Goal: Task Accomplishment & Management: Complete application form

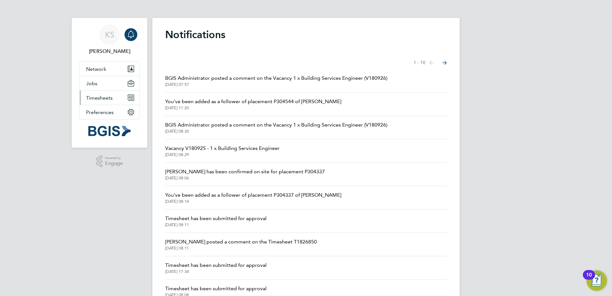
click at [105, 98] on span "Timesheets" at bounding box center [99, 98] width 27 height 6
click at [99, 103] on button "Timesheets" at bounding box center [110, 98] width 60 height 14
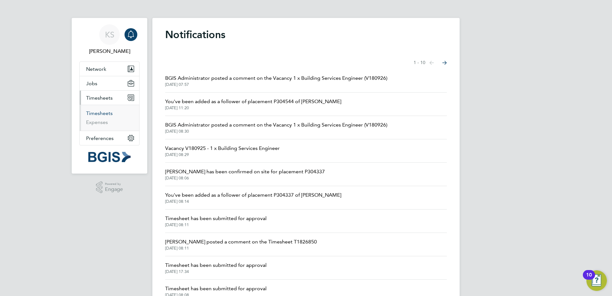
click at [102, 114] on link "Timesheets" at bounding box center [99, 113] width 27 height 6
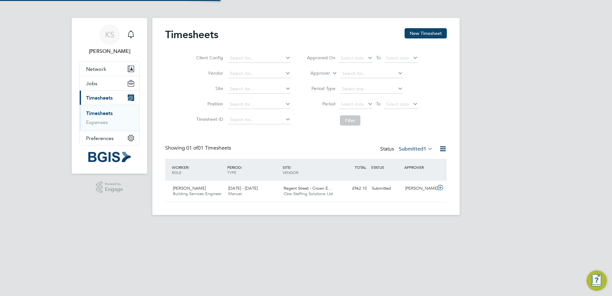
scroll to position [16, 56]
click at [415, 190] on div "[PERSON_NAME]" at bounding box center [419, 188] width 33 height 11
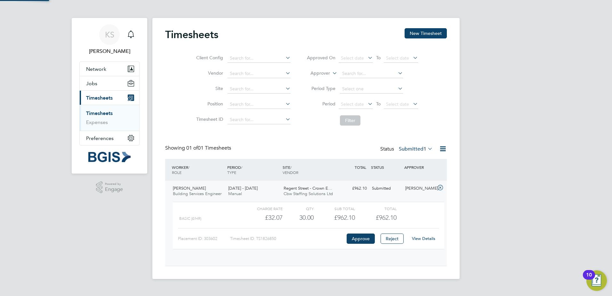
scroll to position [11, 62]
click at [367, 236] on button "Approve" at bounding box center [361, 239] width 28 height 10
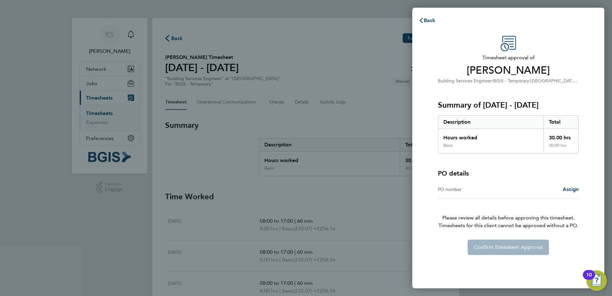
click at [457, 189] on div "PO number" at bounding box center [473, 189] width 70 height 8
click at [570, 188] on span "Assign" at bounding box center [571, 189] width 16 height 6
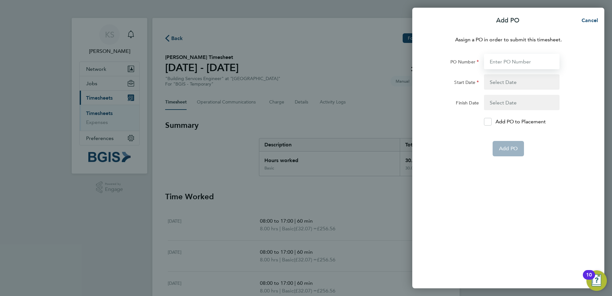
click at [506, 64] on input "PO Number" at bounding box center [522, 61] width 76 height 15
paste input "PSP2509250018"
type input "PSP2509250018"
click at [507, 82] on button "button" at bounding box center [522, 81] width 76 height 15
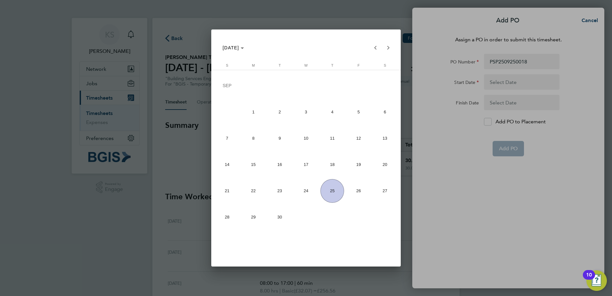
click at [248, 167] on span "15" at bounding box center [254, 165] width 24 height 24
type input "[DATE]"
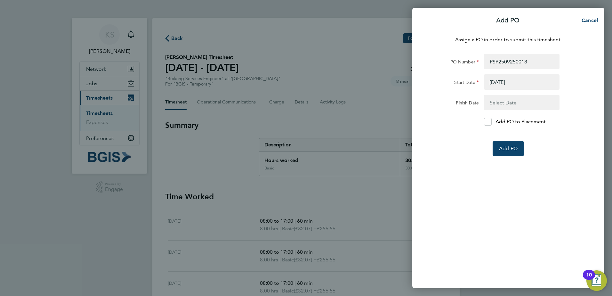
click at [507, 102] on button "button" at bounding box center [522, 102] width 76 height 15
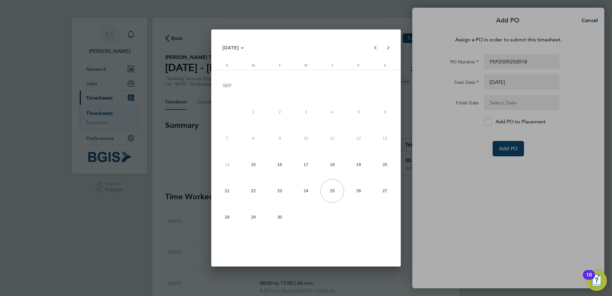
click at [333, 166] on span "18" at bounding box center [333, 165] width 24 height 24
type input "[DATE]"
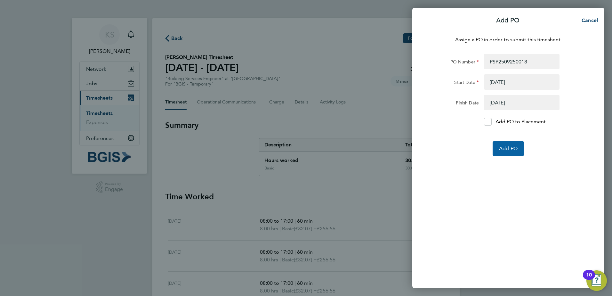
click at [509, 148] on span "Add PO" at bounding box center [508, 148] width 19 height 6
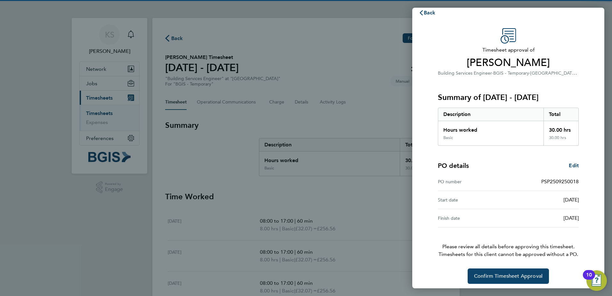
scroll to position [11, 0]
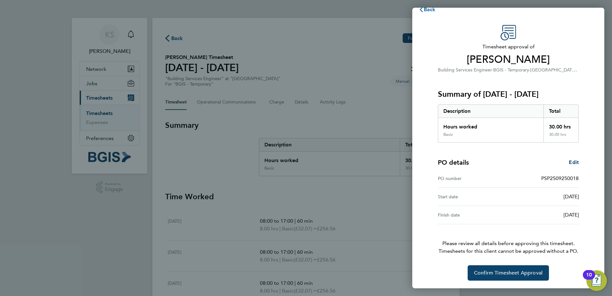
click at [425, 11] on span "Back" at bounding box center [430, 9] width 12 height 6
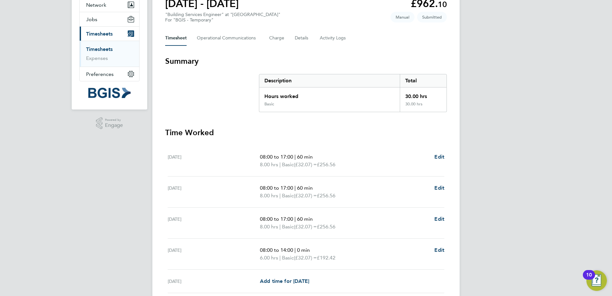
scroll to position [118, 0]
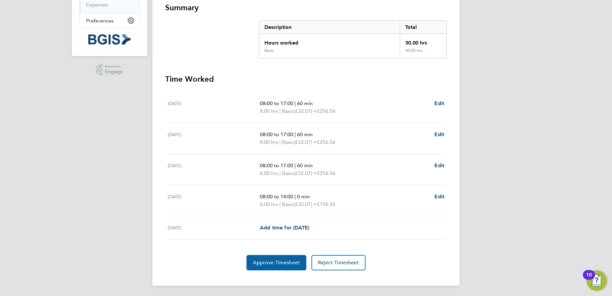
click at [286, 259] on button "Approve Timesheet" at bounding box center [277, 262] width 60 height 15
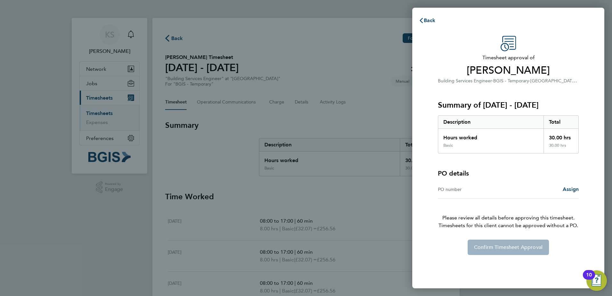
click at [444, 189] on div "PO number" at bounding box center [473, 189] width 70 height 8
click at [570, 188] on span "Assign" at bounding box center [571, 189] width 16 height 6
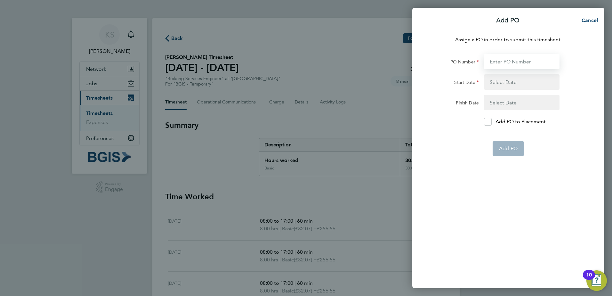
click at [512, 66] on input "PO Number" at bounding box center [522, 61] width 76 height 15
paste input "PSP2509250018"
type input "PSP2509250018"
type input "[DATE]"
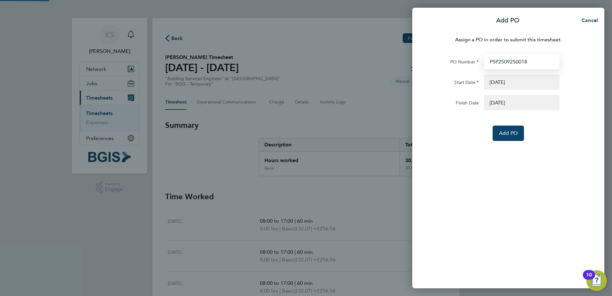
type input "PSP2509250018"
click at [510, 81] on button "button" at bounding box center [522, 81] width 76 height 15
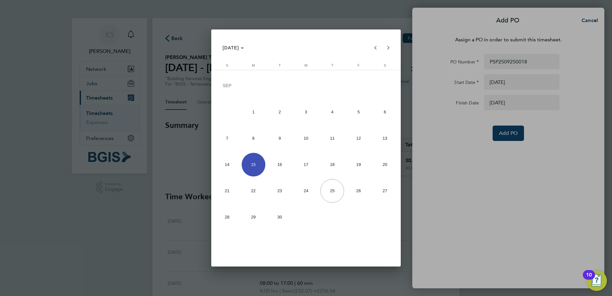
click at [502, 190] on div at bounding box center [306, 148] width 612 height 296
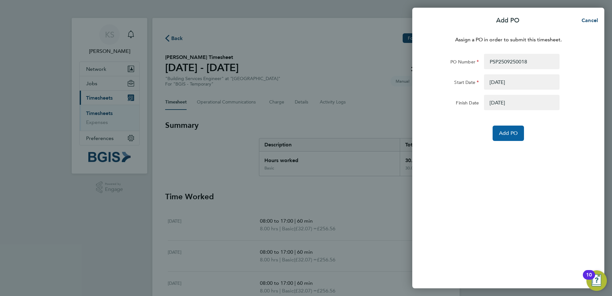
click at [505, 135] on span "Add PO" at bounding box center [508, 133] width 19 height 6
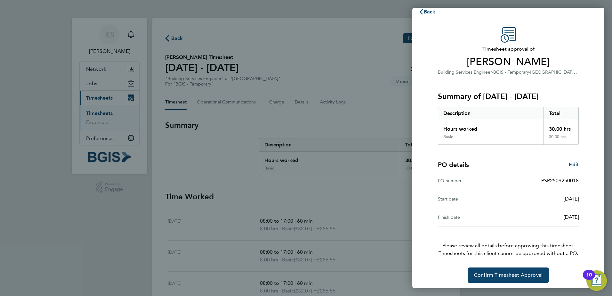
scroll to position [11, 0]
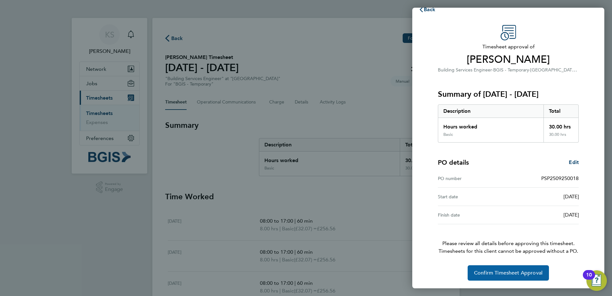
click at [512, 272] on span "Confirm Timesheet Approval" at bounding box center [508, 273] width 69 height 6
